Goal: Transaction & Acquisition: Purchase product/service

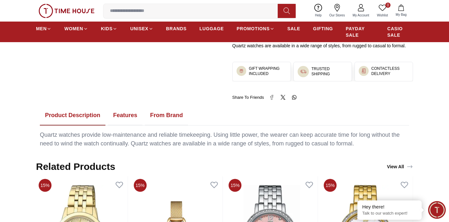
scroll to position [274, 0]
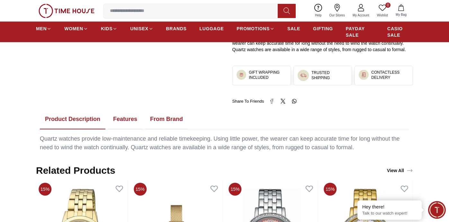
click at [132, 121] on button "Features" at bounding box center [125, 119] width 34 height 20
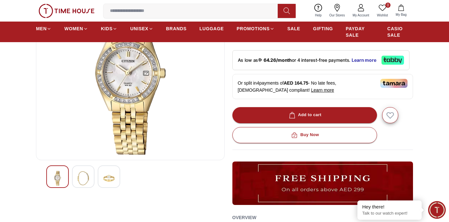
scroll to position [81, 0]
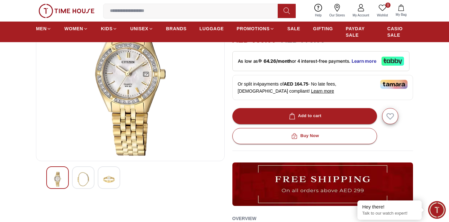
click at [113, 181] on img at bounding box center [109, 179] width 12 height 15
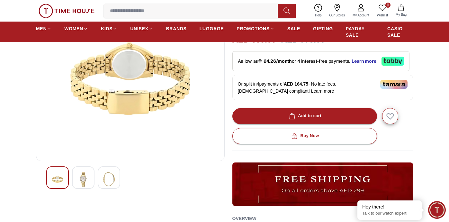
click at [88, 182] on img at bounding box center [83, 179] width 12 height 15
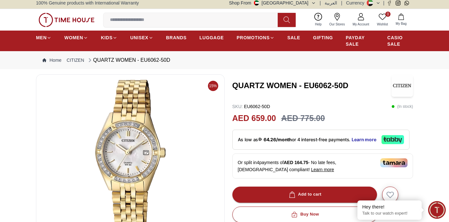
scroll to position [2, 0]
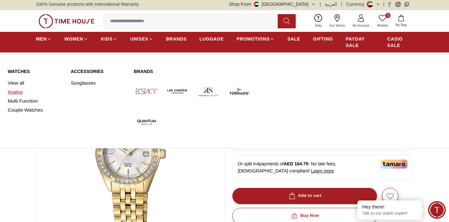
click at [19, 91] on link "Analog" at bounding box center [35, 91] width 55 height 9
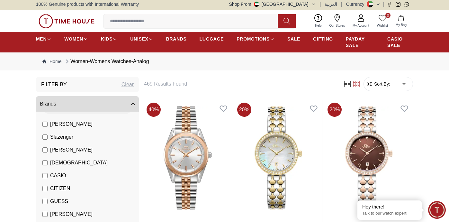
scroll to position [35, 0]
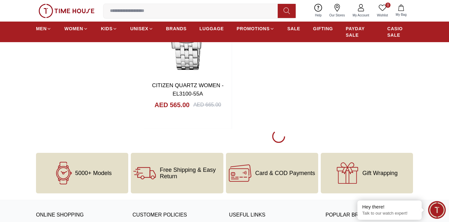
scroll to position [2301, 0]
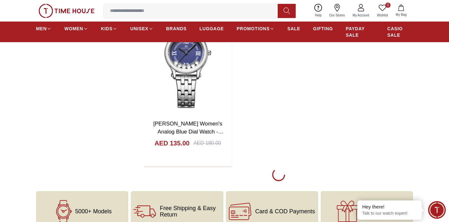
scroll to position [4593, 0]
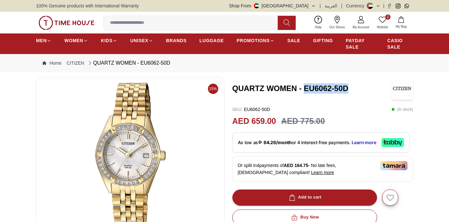
drag, startPoint x: 304, startPoint y: 87, endPoint x: 352, endPoint y: 88, distance: 47.6
click at [352, 88] on h3 "QUARTZ WOMEN - EU6062-50D" at bounding box center [311, 88] width 159 height 10
copy h3 "EU6062-50D"
